Goal: Task Accomplishment & Management: Complete application form

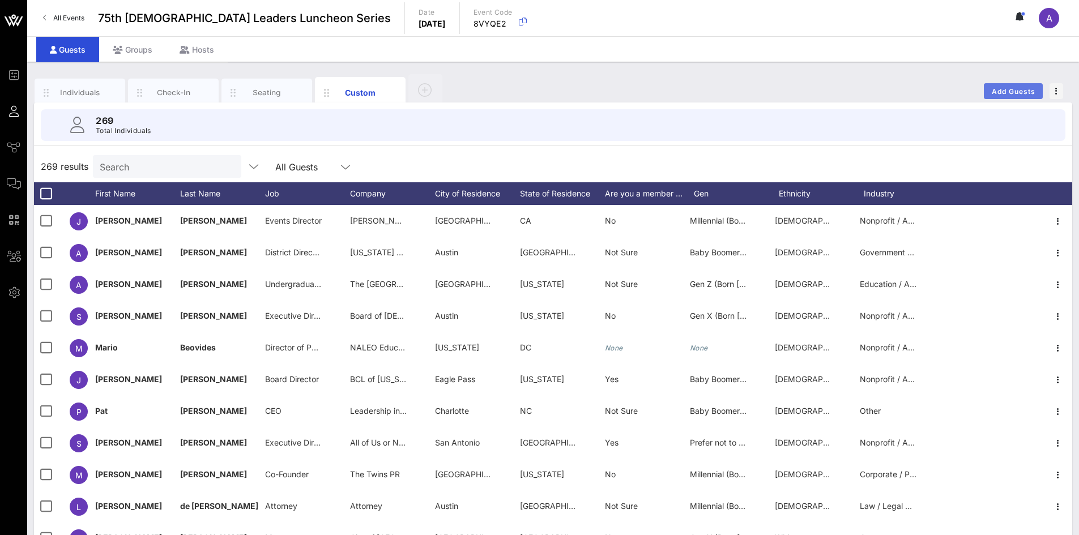
click at [1005, 89] on span "Add Guests" at bounding box center [1013, 91] width 45 height 8
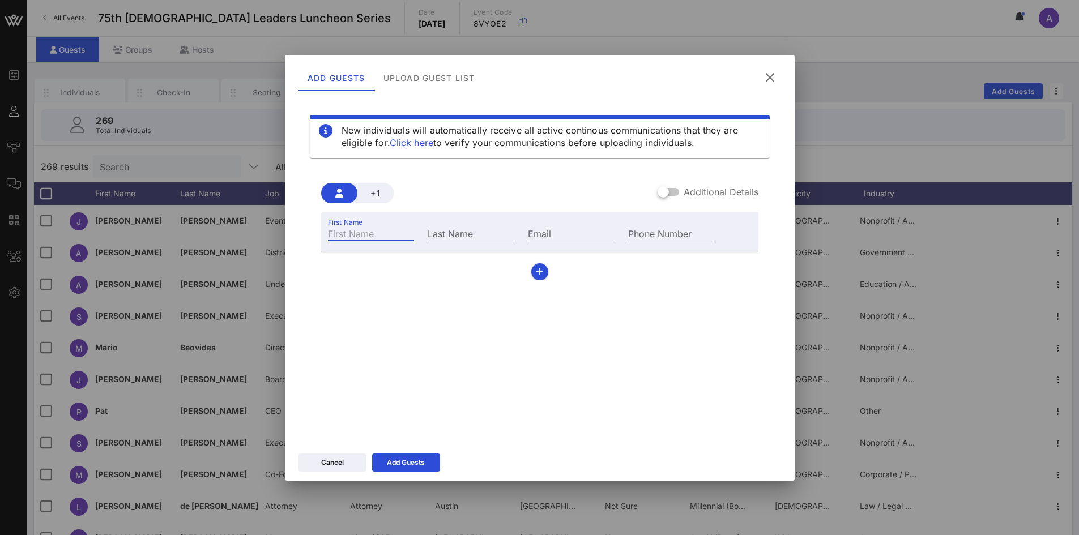
click at [398, 236] on input "First Name" at bounding box center [371, 233] width 87 height 15
paste input "Val"
type input "Val"
click at [477, 229] on input "Last Name" at bounding box center [471, 233] width 87 height 15
paste input "[PERSON_NAME]"
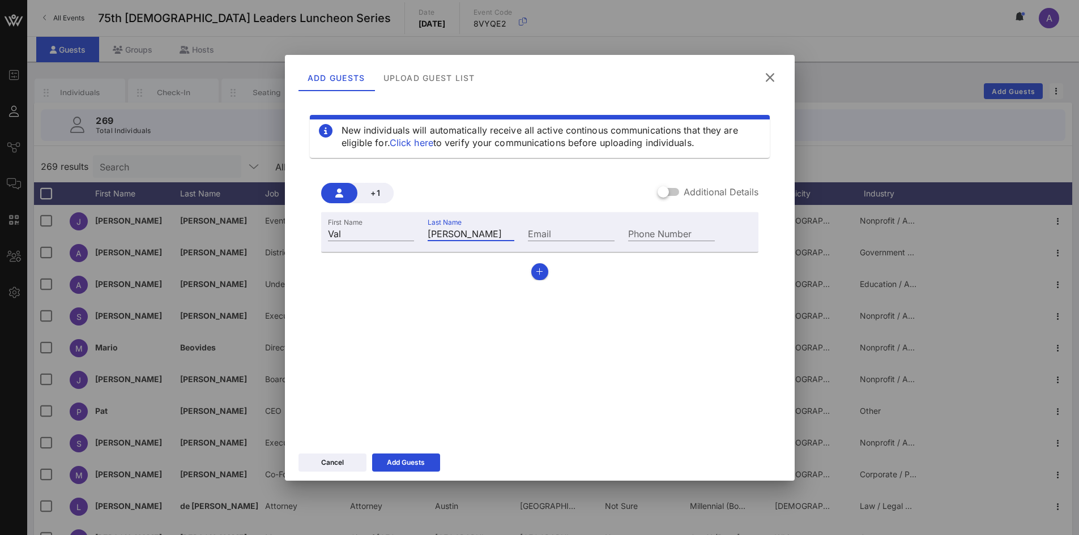
type input "[PERSON_NAME]"
click at [577, 229] on input "Email" at bounding box center [571, 233] width 87 height 15
paste input "[PERSON_NAME][EMAIL_ADDRESS][DOMAIN_NAME]"
type input "[PERSON_NAME][EMAIL_ADDRESS][DOMAIN_NAME]"
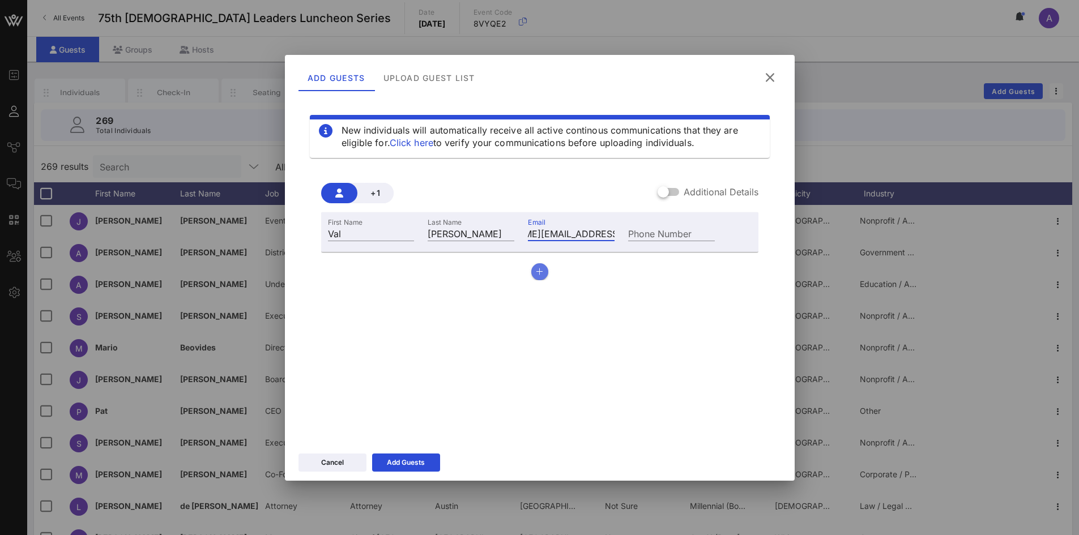
click at [537, 274] on icon "button" at bounding box center [539, 272] width 7 height 8
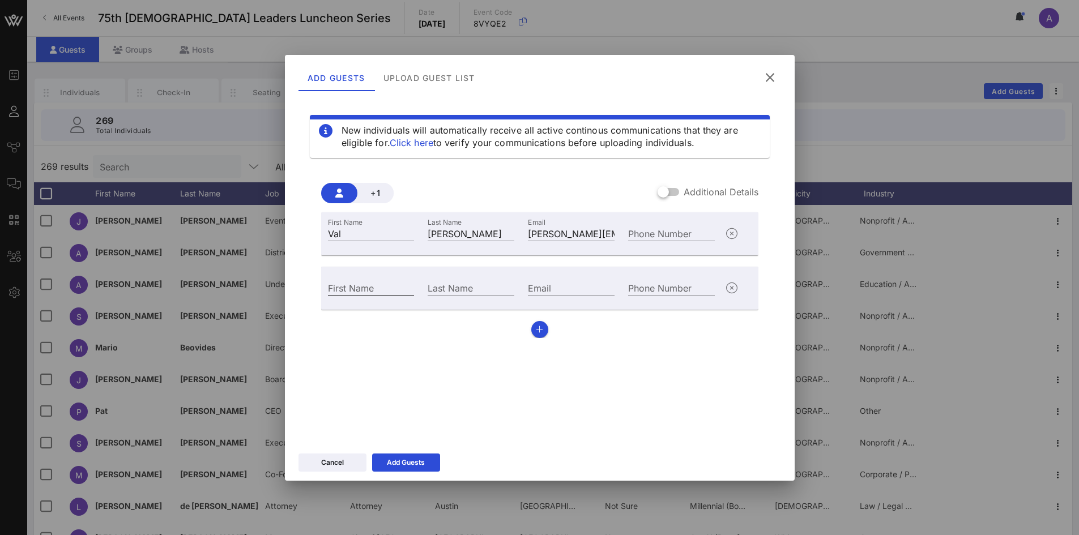
click at [379, 288] on input "First Name" at bounding box center [371, 287] width 87 height 15
paste input "[PERSON_NAME]"
type input "[PERSON_NAME]"
click at [476, 289] on input "Last Name" at bounding box center [471, 287] width 87 height 15
paste input "[PERSON_NAME]"
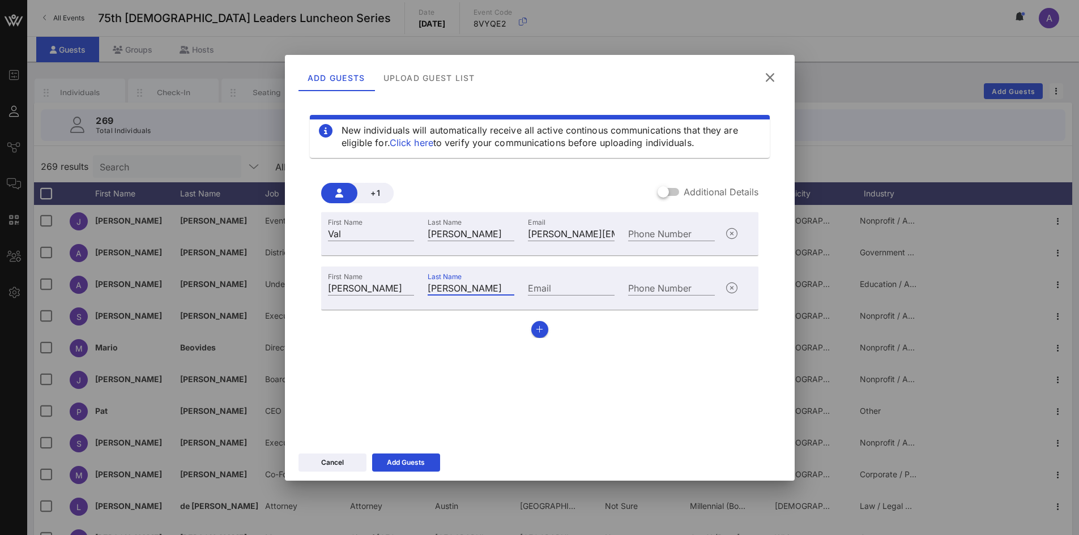
type input "[PERSON_NAME]"
click at [539, 292] on input "Email" at bounding box center [571, 287] width 87 height 15
paste input "[PERSON_NAME][EMAIL_ADDRESS][PERSON_NAME][DOMAIN_NAME]"
type input "[PERSON_NAME][EMAIL_ADDRESS][PERSON_NAME][DOMAIN_NAME]"
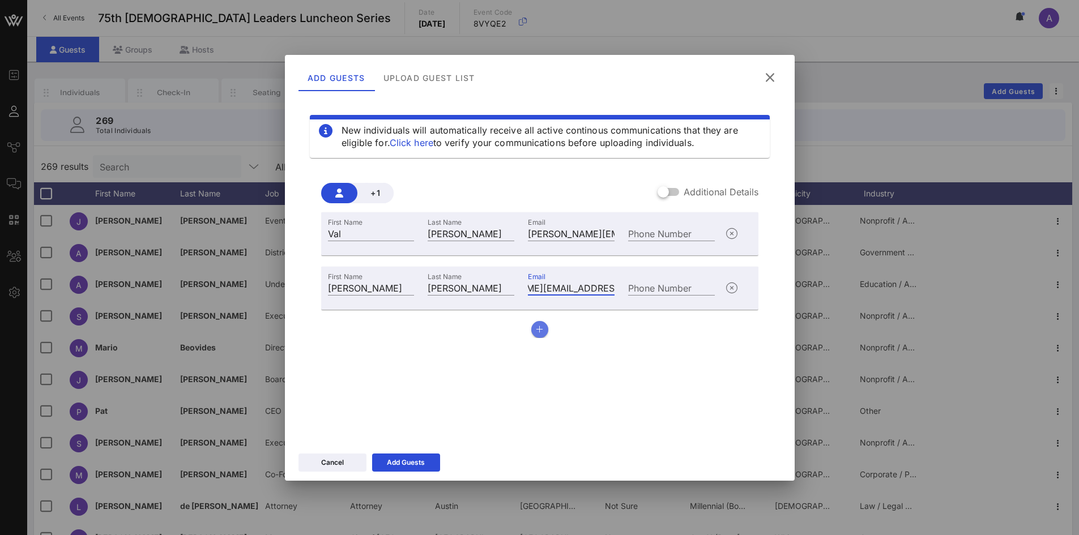
click at [532, 330] on button "button" at bounding box center [539, 329] width 17 height 17
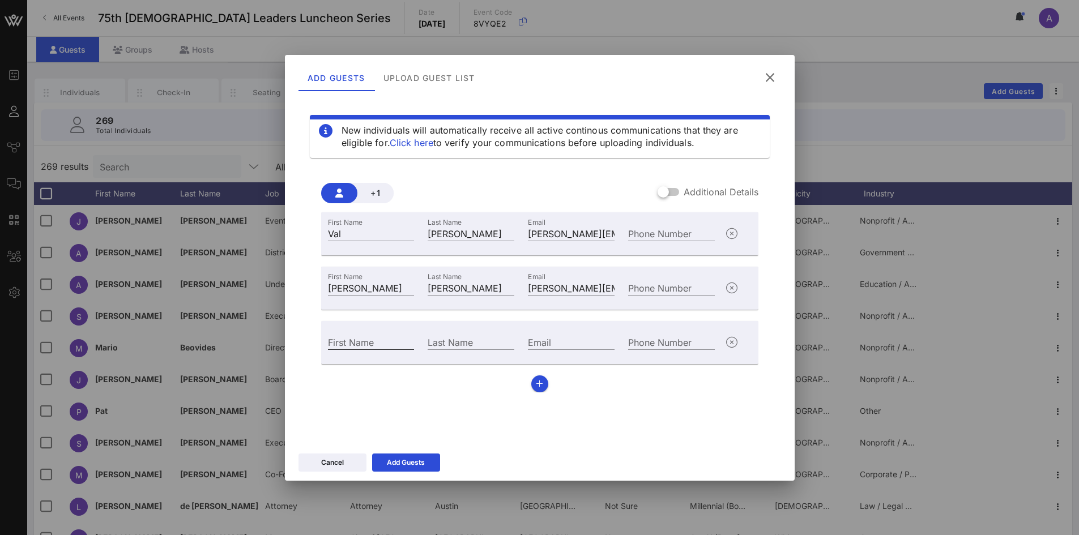
click at [363, 343] on input "First Name" at bounding box center [371, 342] width 87 height 15
paste input "[PERSON_NAME]"
type input "[PERSON_NAME]"
click at [462, 344] on input "Last Name" at bounding box center [471, 342] width 87 height 15
paste input "[PERSON_NAME]"
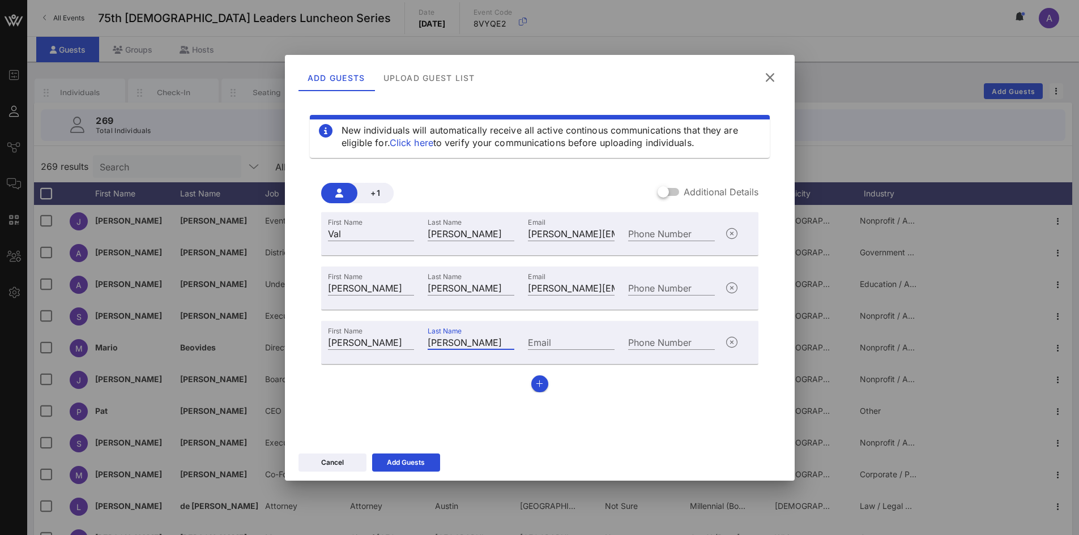
type input "[PERSON_NAME]"
click at [587, 340] on input "Email" at bounding box center [571, 342] width 87 height 15
paste input "[PERSON_NAME][EMAIL_ADDRESS][PERSON_NAME][DOMAIN_NAME]"
type input "[PERSON_NAME][EMAIL_ADDRESS][PERSON_NAME][DOMAIN_NAME]"
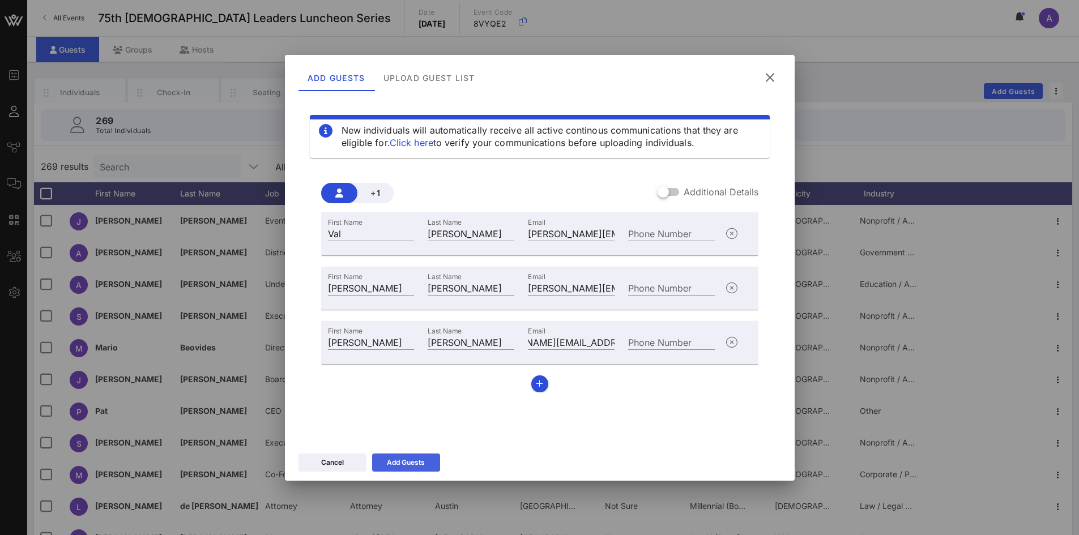
click at [398, 462] on div "Add Guests" at bounding box center [406, 462] width 38 height 11
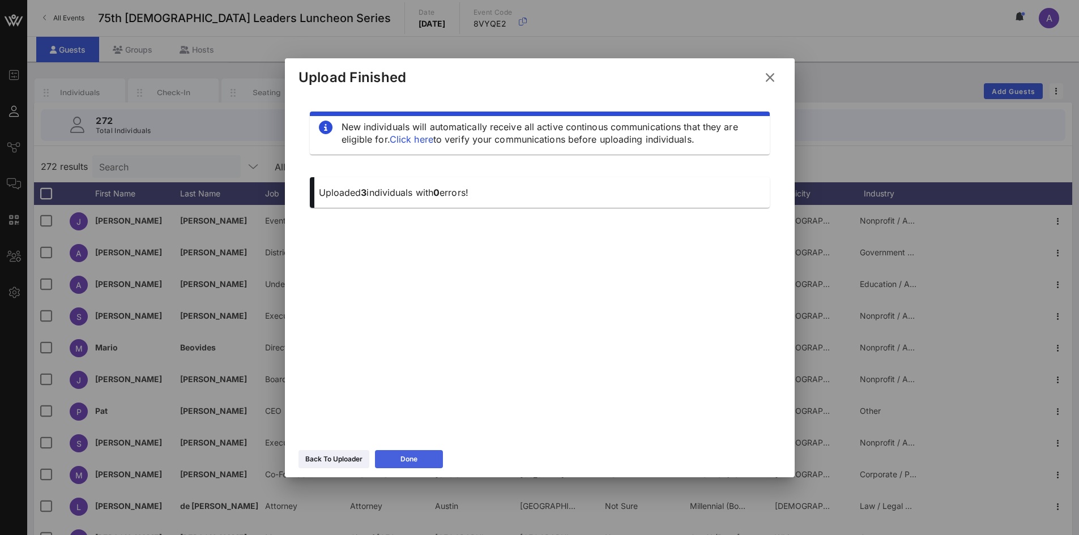
click at [405, 460] on icon at bounding box center [409, 459] width 8 height 7
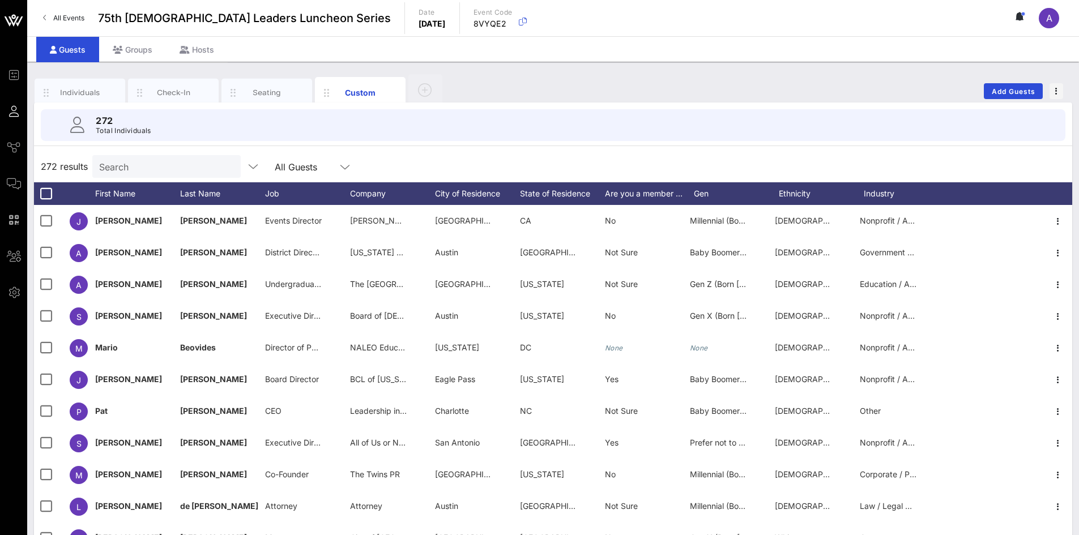
click at [144, 169] on input "Search" at bounding box center [165, 166] width 133 height 15
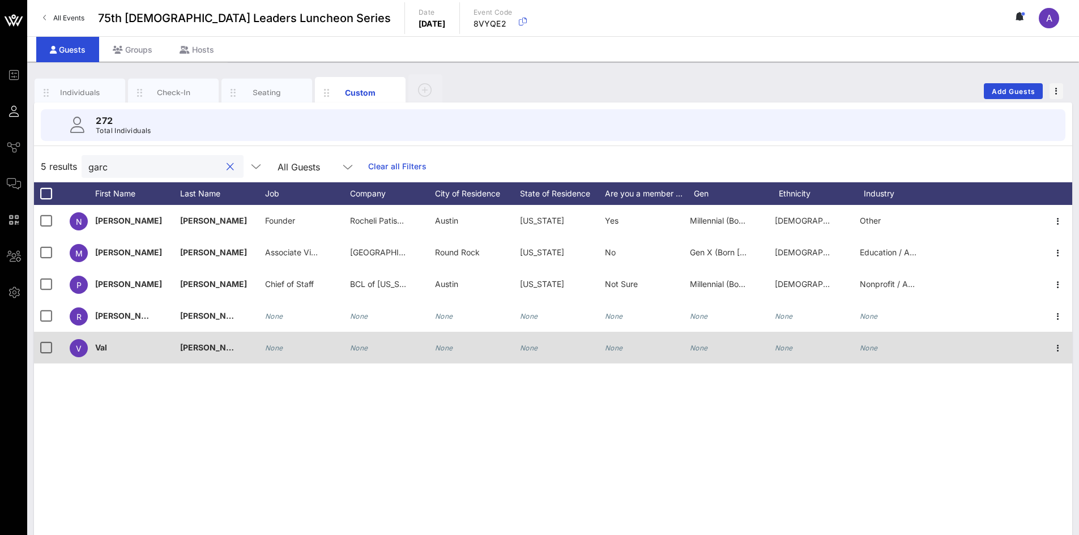
type input "garc"
click at [361, 349] on icon "None" at bounding box center [359, 348] width 18 height 8
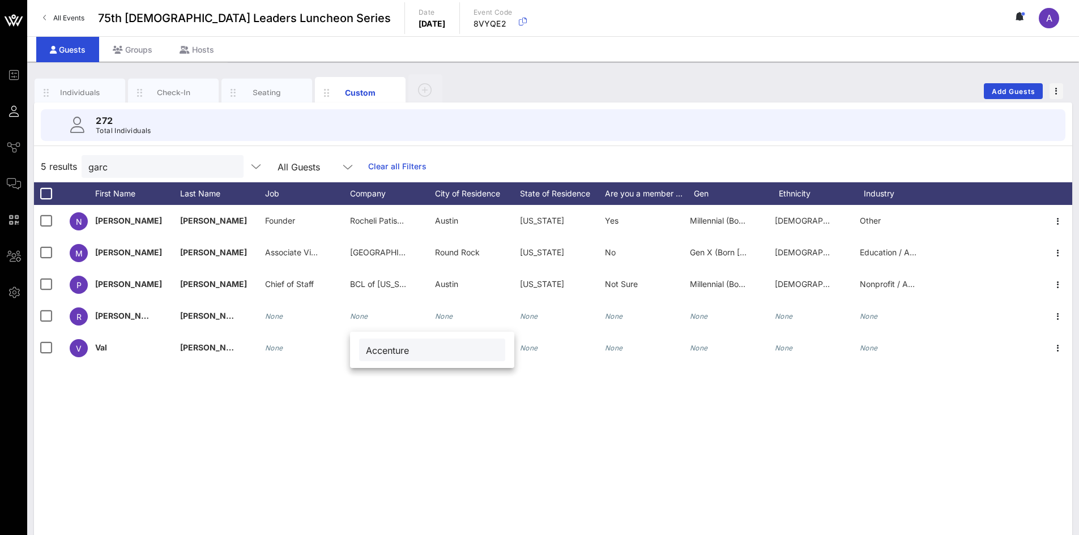
type input "Accenture"
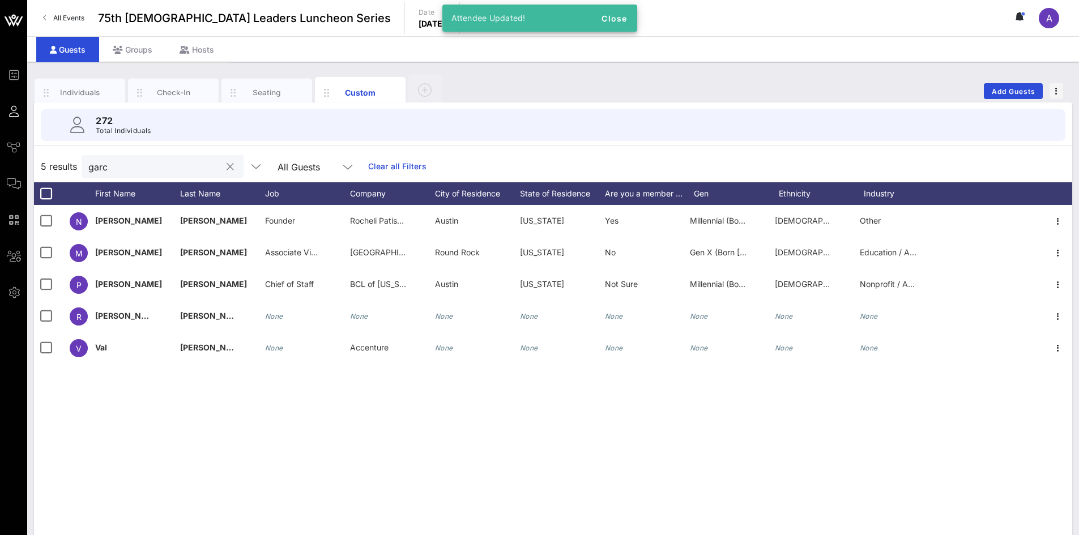
click at [227, 167] on button "clear icon" at bounding box center [230, 166] width 7 height 11
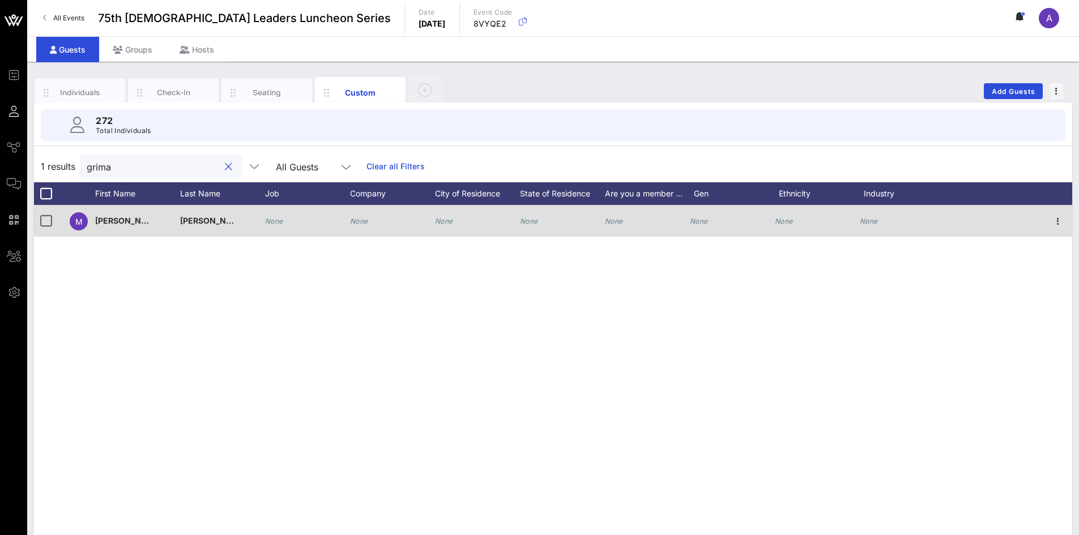
type input "grima"
click at [356, 218] on icon "None" at bounding box center [359, 221] width 18 height 8
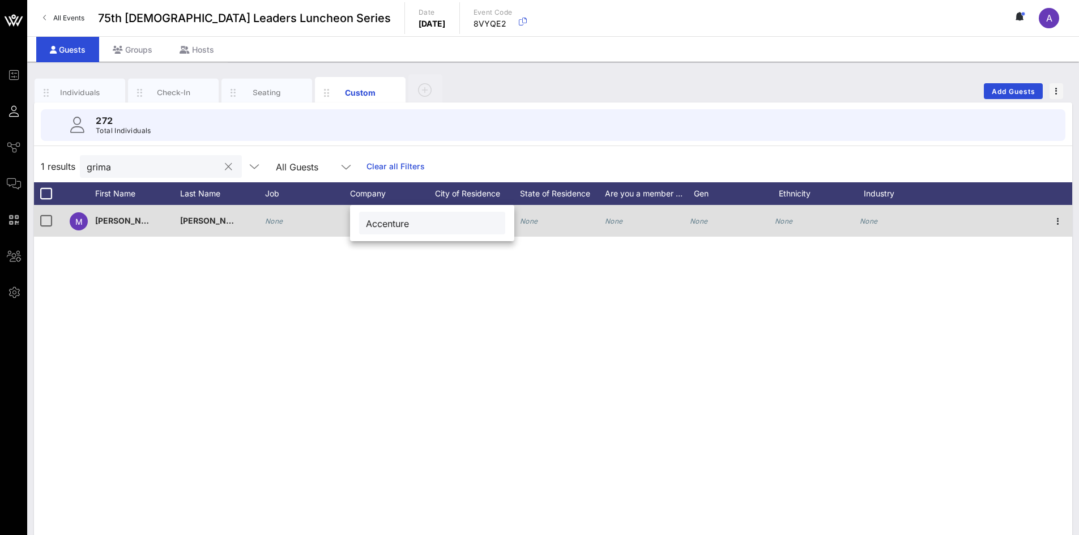
type input "Accenture"
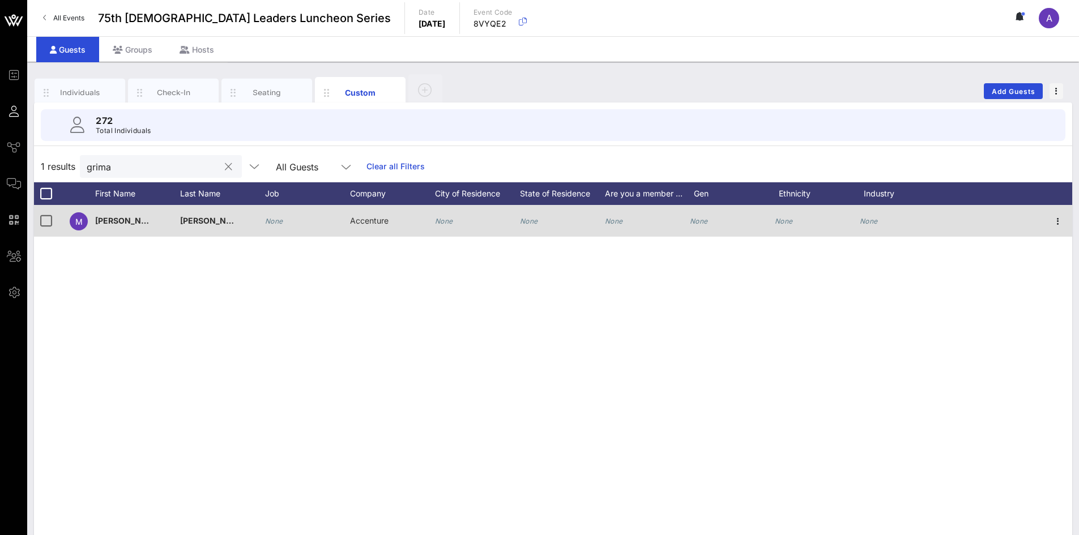
click at [174, 169] on input "grima" at bounding box center [153, 166] width 133 height 15
click at [225, 165] on button "clear icon" at bounding box center [228, 166] width 7 height 11
type input "[PERSON_NAME]"
click at [352, 216] on div "None" at bounding box center [359, 221] width 18 height 32
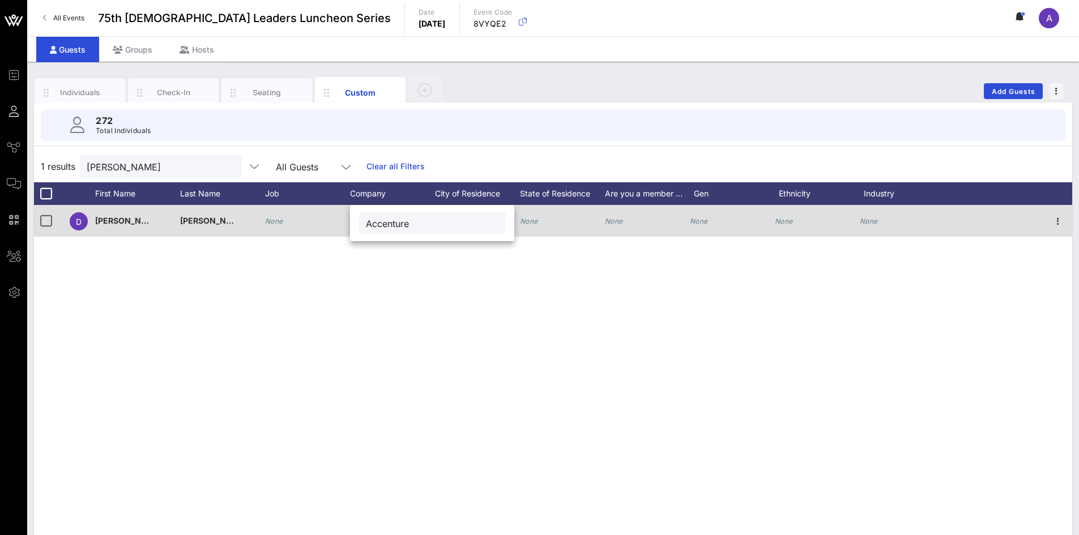
type input "Accenture"
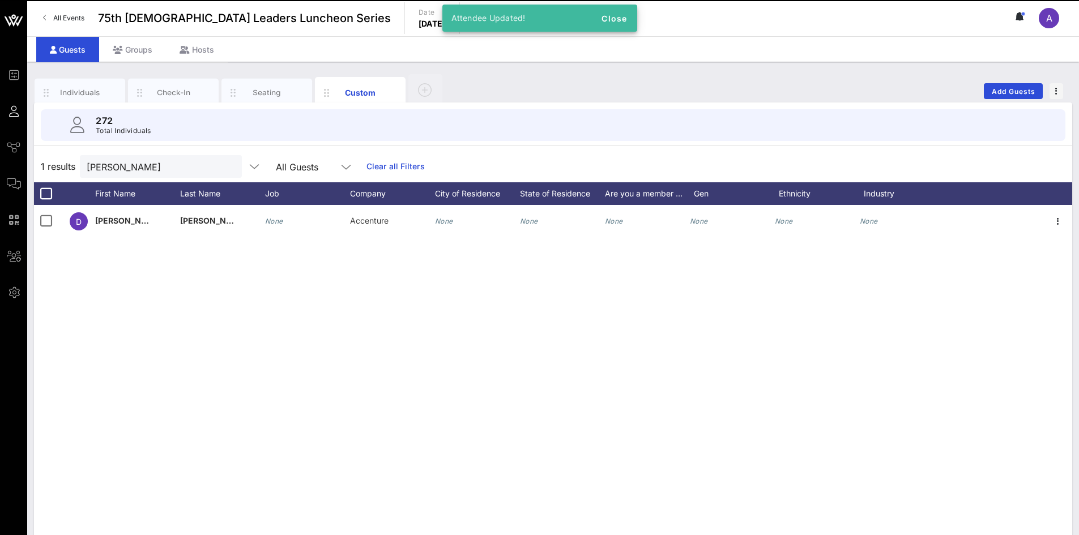
drag, startPoint x: 377, startPoint y: 378, endPoint x: 152, endPoint y: 221, distance: 273.7
click at [376, 378] on div "D [PERSON_NAME] None Accenture None None None None None None" at bounding box center [553, 375] width 1038 height 340
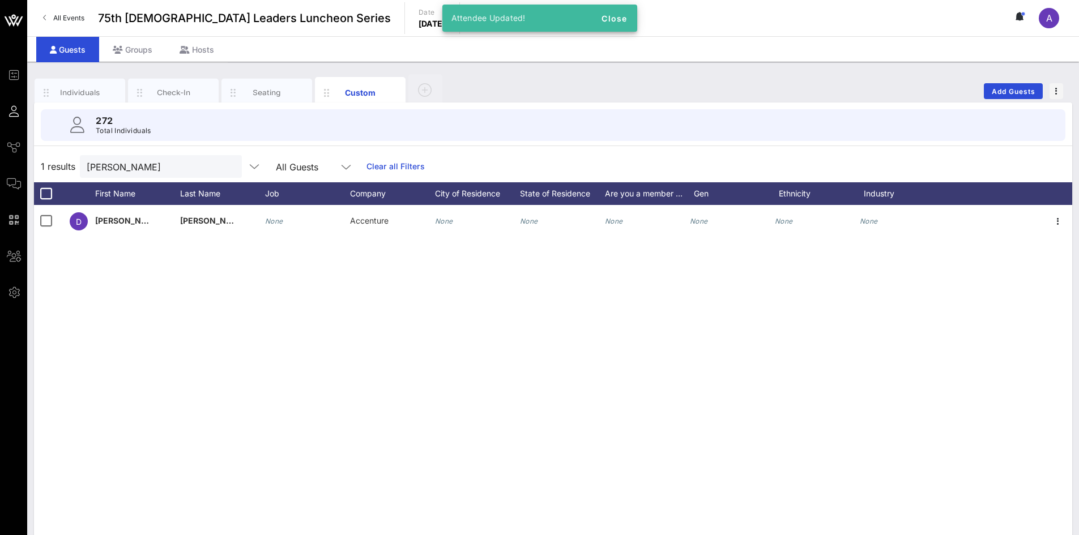
click at [225, 163] on button "clear icon" at bounding box center [228, 166] width 7 height 11
